Goal: Information Seeking & Learning: Learn about a topic

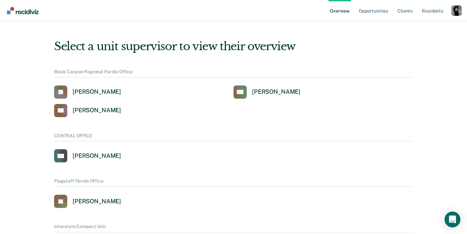
click at [455, 9] on div "Profile dropdown button" at bounding box center [456, 10] width 11 height 11
click at [416, 29] on link "Profile" at bounding box center [429, 30] width 43 height 6
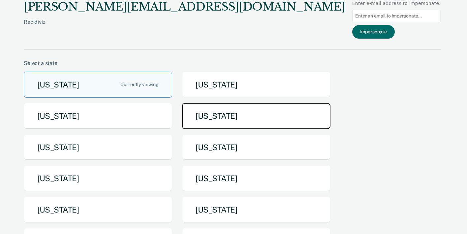
click at [224, 112] on button "Idaho" at bounding box center [256, 116] width 148 height 26
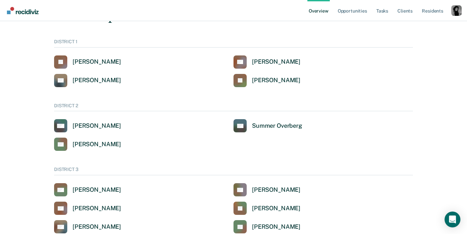
scroll to position [28, 0]
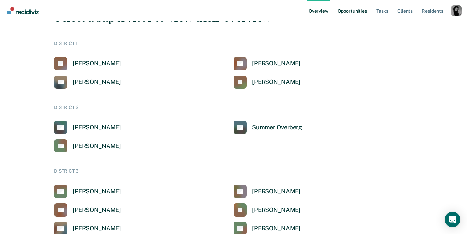
click at [349, 14] on link "Opportunities" at bounding box center [352, 10] width 32 height 21
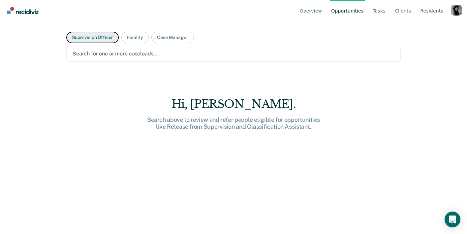
click at [101, 39] on button "Supervision Officer" at bounding box center [92, 38] width 52 height 12
click at [156, 55] on div at bounding box center [234, 54] width 322 height 8
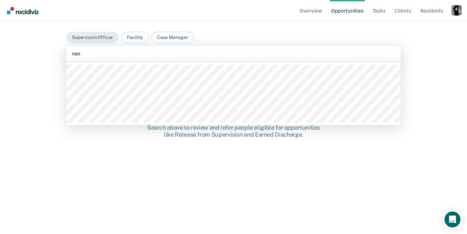
type input "rene"
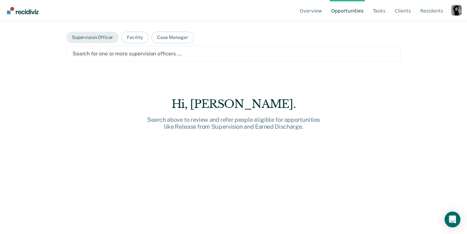
click at [108, 53] on div at bounding box center [234, 54] width 322 height 8
click at [215, 15] on nav "Overview Opportunities Tasks Client s Resident s Profile How it works Go to Sys…" at bounding box center [233, 10] width 456 height 21
click at [317, 12] on link "Overview" at bounding box center [310, 10] width 25 height 21
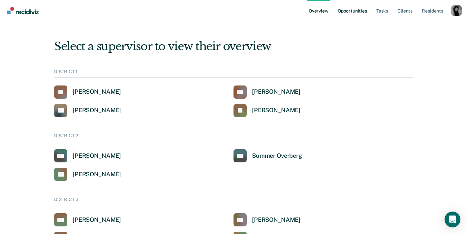
click at [359, 11] on link "Opportunities" at bounding box center [352, 10] width 32 height 21
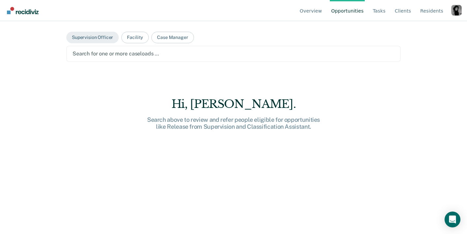
click at [95, 52] on div at bounding box center [234, 54] width 322 height 8
click at [105, 16] on nav "Overview Opportunities Tasks Client s Resident s Profile How it works Go to Sys…" at bounding box center [233, 10] width 456 height 21
click at [90, 52] on div at bounding box center [234, 54] width 322 height 8
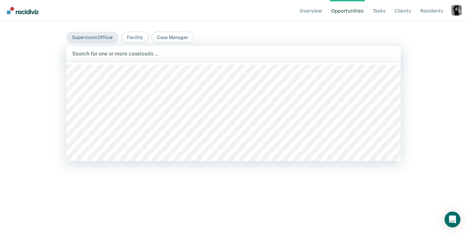
click at [223, 16] on nav "Overview Opportunities Tasks Client s Resident s Profile How it works Go to Sys…" at bounding box center [233, 10] width 456 height 21
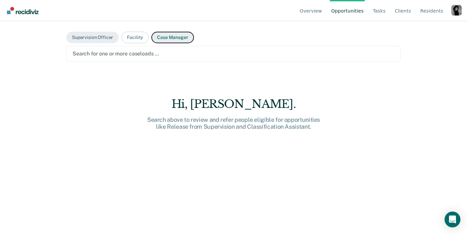
click at [178, 37] on button "Case Manager" at bounding box center [172, 38] width 42 height 12
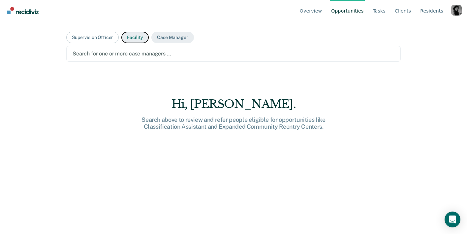
click at [129, 35] on button "Facility" at bounding box center [134, 38] width 27 height 12
click at [122, 51] on div at bounding box center [234, 54] width 322 height 8
click at [171, 33] on button "Case Manager" at bounding box center [172, 38] width 42 height 12
click at [144, 50] on div at bounding box center [234, 54] width 322 height 8
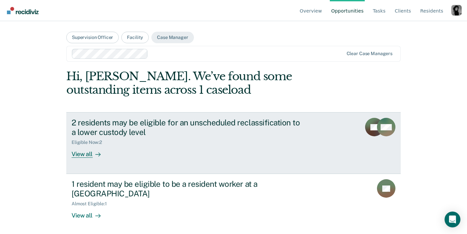
click at [109, 121] on div "2 residents may be eligible for an unscheduled reclassification to a lower cust…" at bounding box center [187, 127] width 231 height 19
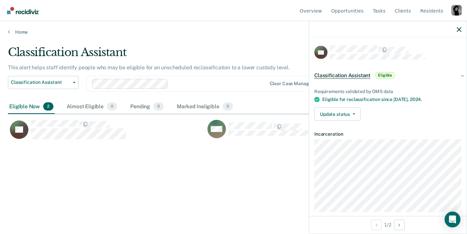
scroll to position [9, 0]
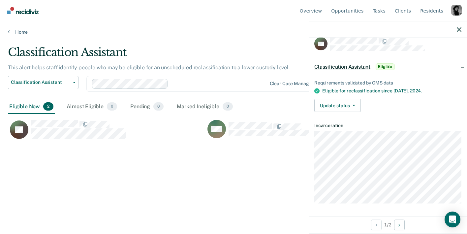
click at [456, 29] on div at bounding box center [388, 29] width 158 height 16
click at [457, 30] on icon "button" at bounding box center [458, 29] width 5 height 5
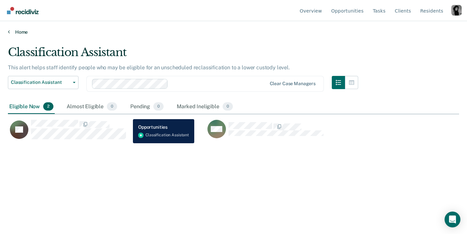
click at [10, 33] on link "Home" at bounding box center [233, 32] width 451 height 6
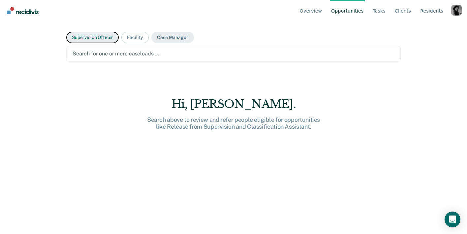
click at [98, 37] on button "Supervision Officer" at bounding box center [92, 38] width 52 height 12
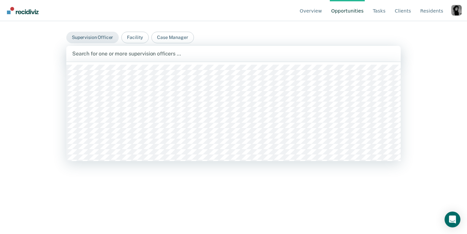
click at [101, 51] on div at bounding box center [233, 54] width 322 height 8
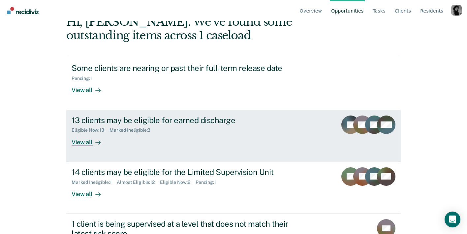
scroll to position [44, 0]
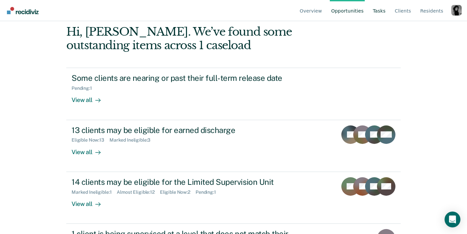
click at [378, 10] on link "Tasks" at bounding box center [378, 10] width 15 height 21
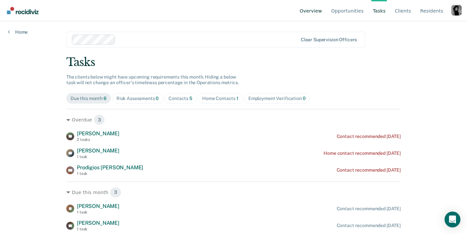
click at [309, 9] on link "Overview" at bounding box center [310, 10] width 25 height 21
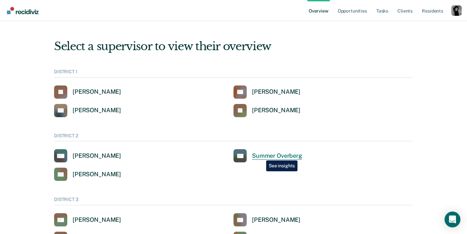
click at [261, 155] on div "Summer Overberg" at bounding box center [277, 156] width 50 height 8
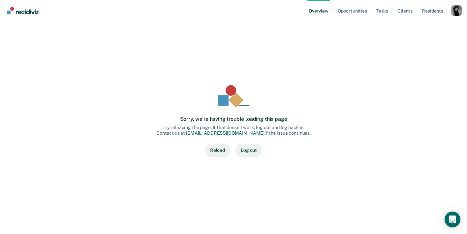
click at [211, 146] on button "Reload" at bounding box center [217, 149] width 25 height 13
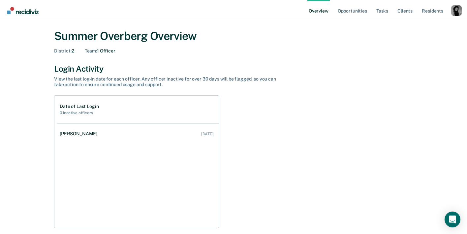
scroll to position [20, 0]
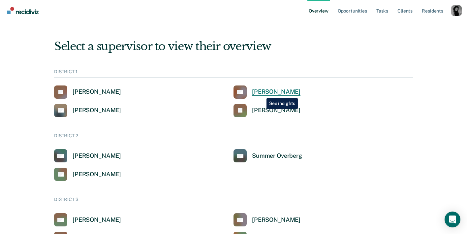
click at [261, 93] on div "[PERSON_NAME]" at bounding box center [276, 92] width 48 height 8
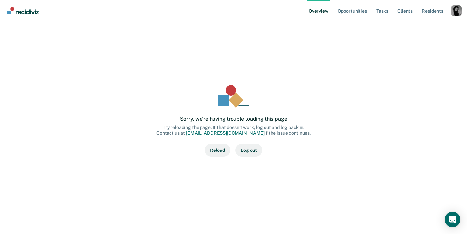
click at [221, 150] on button "Reload" at bounding box center [217, 149] width 25 height 13
click at [325, 10] on link "Overview" at bounding box center [318, 10] width 22 height 21
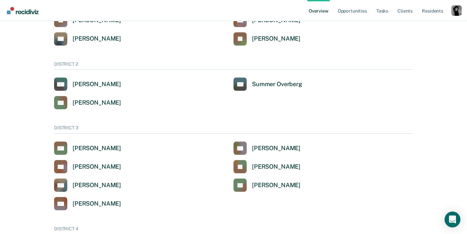
scroll to position [83, 0]
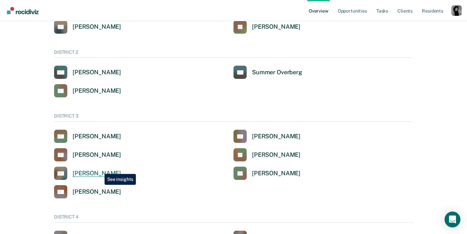
click at [100, 169] on link "DG Daniel Geisel" at bounding box center [87, 172] width 67 height 13
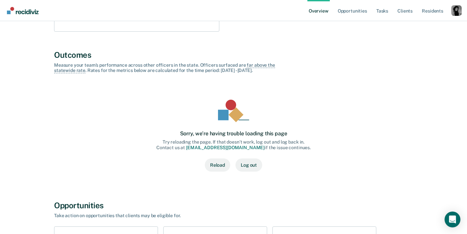
scroll to position [210, 0]
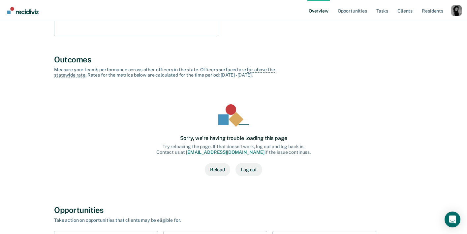
click at [216, 166] on button "Reload" at bounding box center [217, 169] width 25 height 13
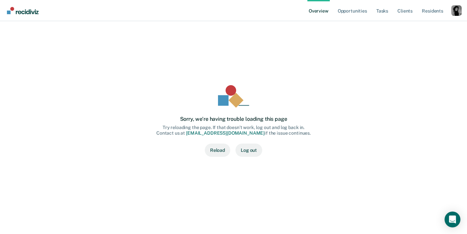
scroll to position [83, 0]
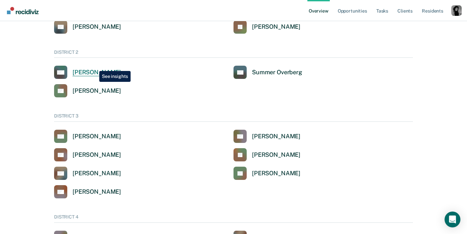
click at [94, 66] on link "AM [PERSON_NAME]" at bounding box center [87, 72] width 67 height 13
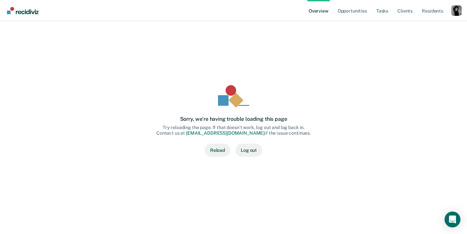
scroll to position [83, 0]
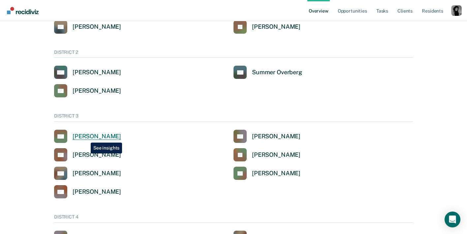
click at [86, 137] on div "Keith Albi" at bounding box center [97, 136] width 48 height 8
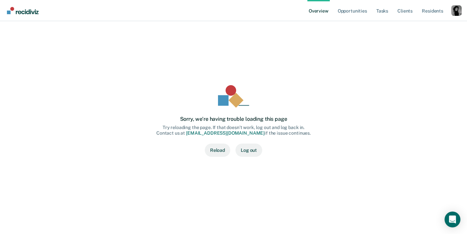
click at [220, 149] on button "Reload" at bounding box center [217, 149] width 25 height 13
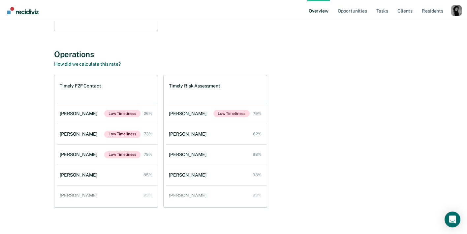
scroll to position [686, 0]
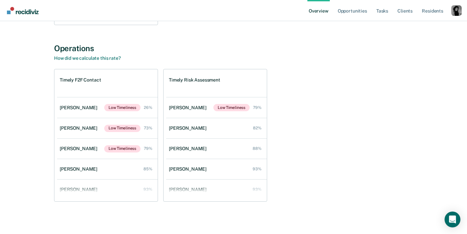
click at [460, 8] on div "Profile dropdown button" at bounding box center [456, 10] width 11 height 11
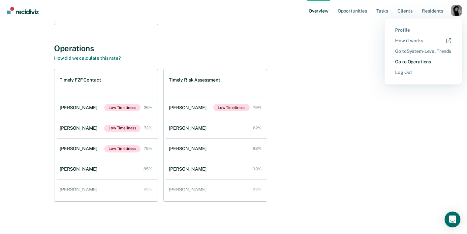
click at [401, 61] on link "Go to Operations" at bounding box center [423, 62] width 56 height 6
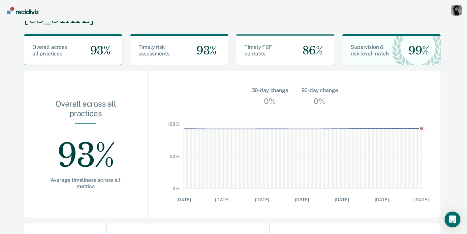
scroll to position [0, 0]
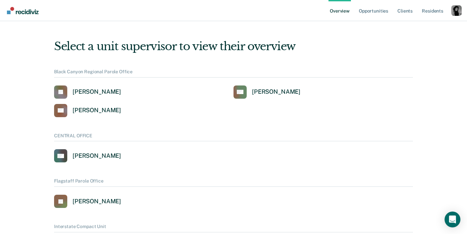
click at [455, 11] on div "Profile dropdown button" at bounding box center [456, 10] width 11 height 11
click at [412, 28] on link "Profile" at bounding box center [429, 30] width 43 height 6
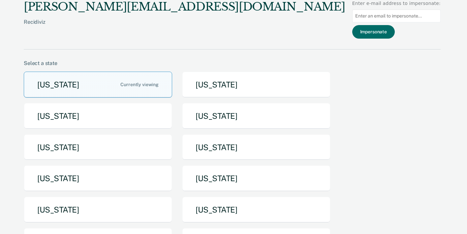
click at [369, 15] on input at bounding box center [396, 16] width 88 height 13
type input "regarcia@idoc.idaho.gov"
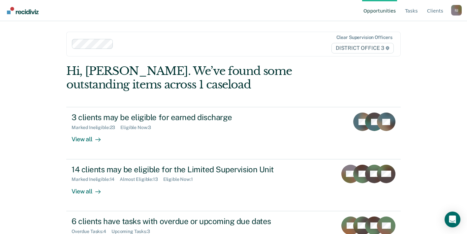
click at [455, 10] on div "I U" at bounding box center [456, 10] width 11 height 11
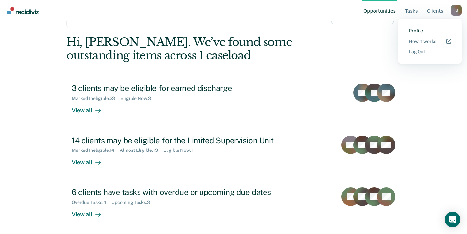
click at [421, 30] on link "Profile" at bounding box center [429, 31] width 43 height 6
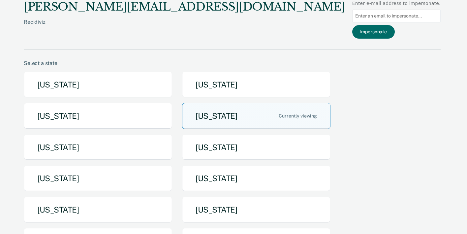
click at [378, 18] on input at bounding box center [396, 16] width 88 height 13
type input "[EMAIL_ADDRESS][DOMAIN_NAME][US_STATE]"
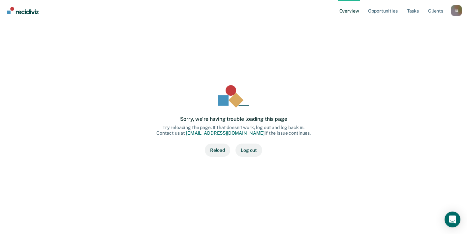
click at [215, 148] on button "Reload" at bounding box center [217, 149] width 25 height 13
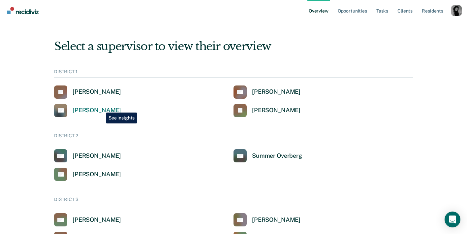
click at [101, 107] on div "[PERSON_NAME]" at bounding box center [97, 110] width 48 height 8
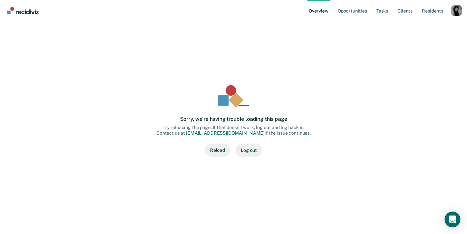
click at [213, 150] on button "Reload" at bounding box center [217, 149] width 25 height 13
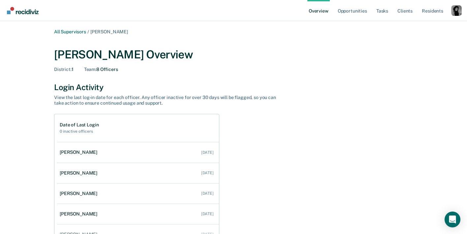
click at [458, 15] on div "Profile dropdown button" at bounding box center [456, 10] width 11 height 11
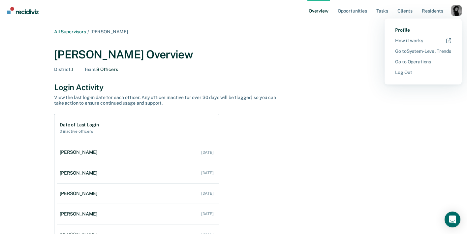
click at [411, 31] on link "Profile" at bounding box center [423, 30] width 56 height 6
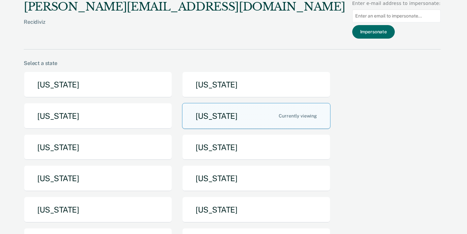
click at [407, 11] on input at bounding box center [396, 16] width 88 height 13
type input "[EMAIL_ADDRESS][DOMAIN_NAME][US_STATE]"
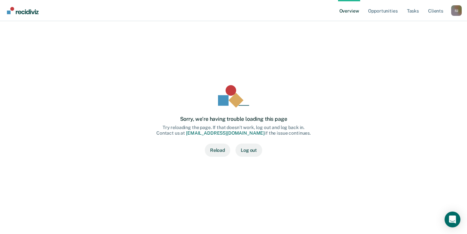
click at [219, 155] on button "Reload" at bounding box center [217, 149] width 25 height 13
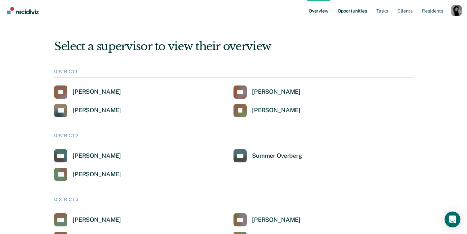
click at [353, 11] on link "Opportunities" at bounding box center [352, 10] width 32 height 21
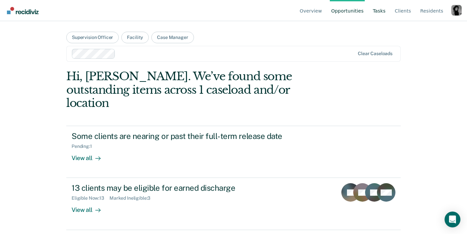
click at [382, 11] on link "Tasks" at bounding box center [378, 10] width 15 height 21
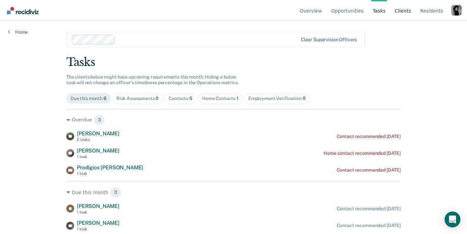
click at [409, 15] on link "Client s" at bounding box center [402, 10] width 19 height 21
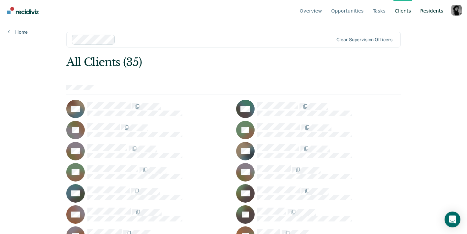
click at [422, 10] on link "Resident s" at bounding box center [432, 10] width 26 height 21
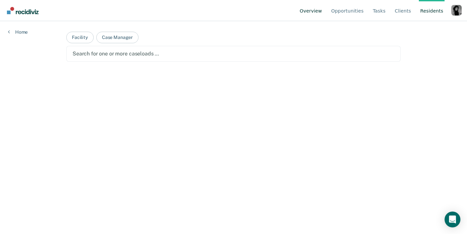
click at [312, 12] on link "Overview" at bounding box center [310, 10] width 25 height 21
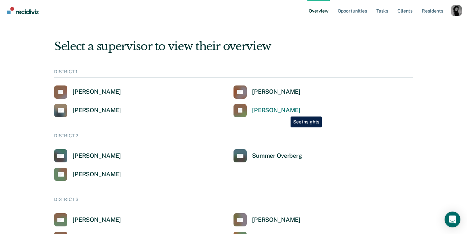
click at [285, 111] on div "[PERSON_NAME]" at bounding box center [276, 110] width 48 height 8
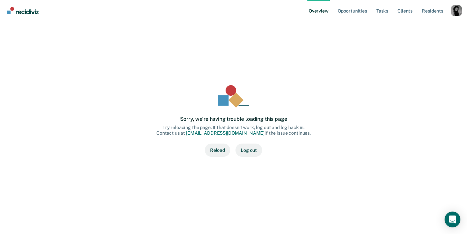
click at [316, 13] on link "Overview" at bounding box center [318, 10] width 22 height 21
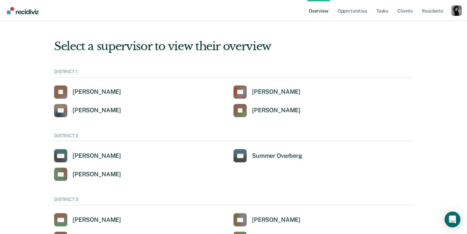
click at [458, 13] on div "Profile dropdown button" at bounding box center [456, 10] width 11 height 11
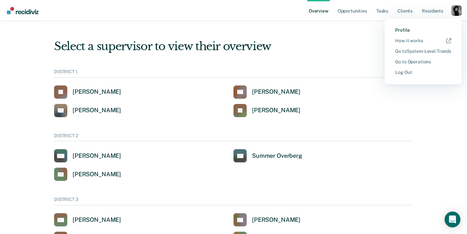
click at [421, 32] on link "Profile" at bounding box center [423, 30] width 56 height 6
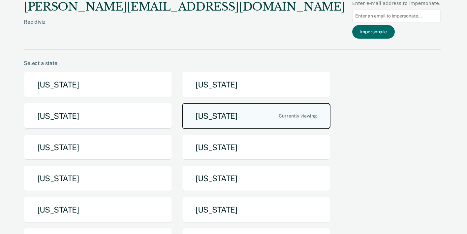
click at [270, 119] on button "Idaho" at bounding box center [256, 116] width 148 height 26
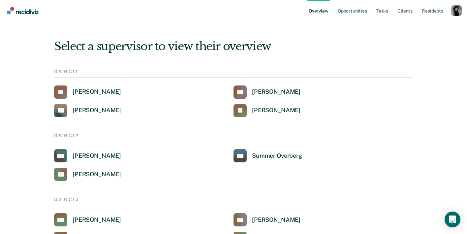
click at [458, 10] on div "Profile dropdown button" at bounding box center [456, 10] width 11 height 11
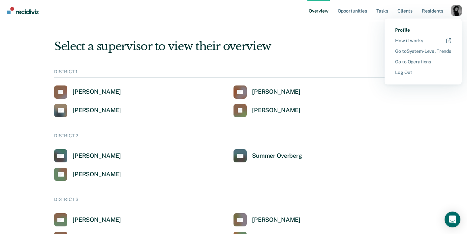
click at [407, 31] on link "Profile" at bounding box center [423, 30] width 56 height 6
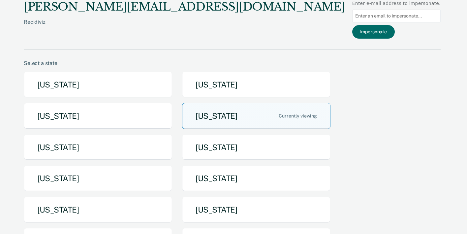
click at [384, 15] on input at bounding box center [396, 16] width 88 height 13
type input "regarcia@idoc.idaho.gov"
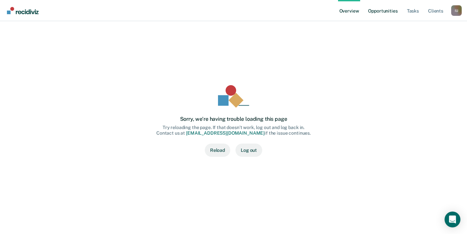
click at [381, 13] on link "Opportunities" at bounding box center [383, 10] width 32 height 21
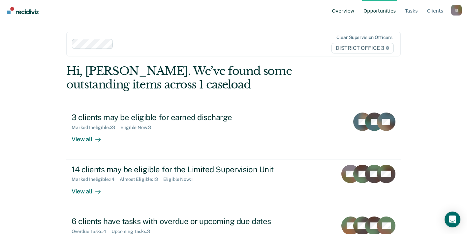
click at [341, 12] on link "Overview" at bounding box center [343, 10] width 25 height 21
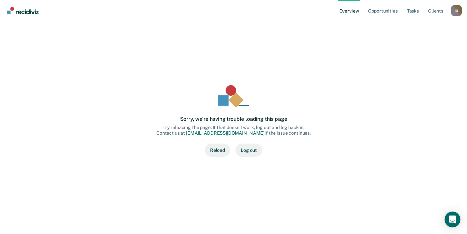
click at [221, 145] on button "Reload" at bounding box center [217, 149] width 25 height 13
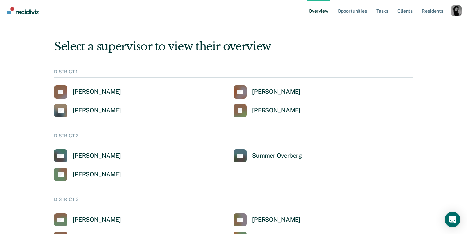
click at [453, 14] on div "Profile dropdown button" at bounding box center [456, 10] width 11 height 11
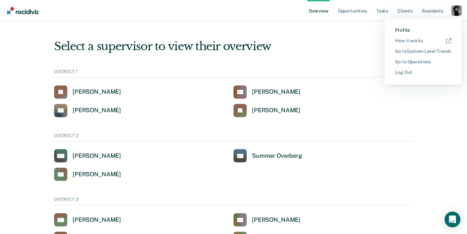
click at [404, 28] on link "Profile" at bounding box center [423, 30] width 56 height 6
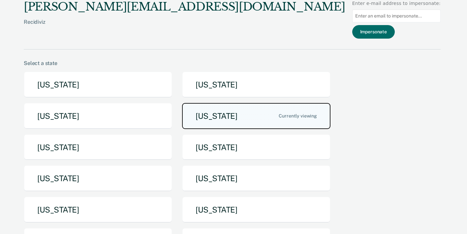
click at [254, 113] on button "[US_STATE]" at bounding box center [256, 116] width 148 height 26
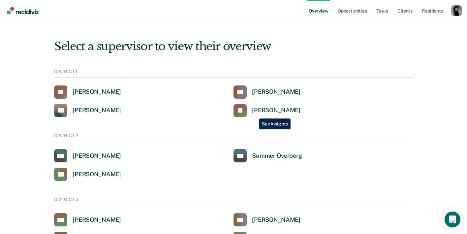
click at [254, 113] on div "[PERSON_NAME]" at bounding box center [276, 110] width 48 height 8
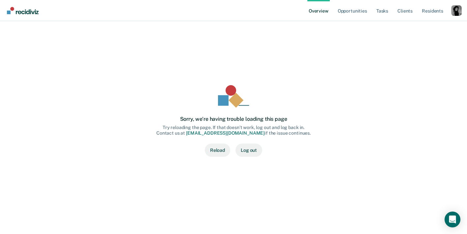
click at [220, 150] on button "Reload" at bounding box center [217, 149] width 25 height 13
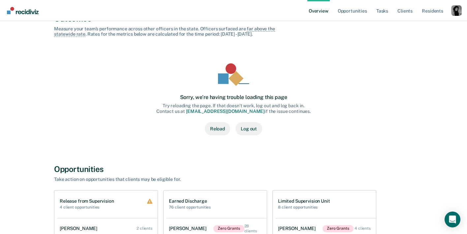
scroll to position [210, 0]
